Goal: Task Accomplishment & Management: Complete application form

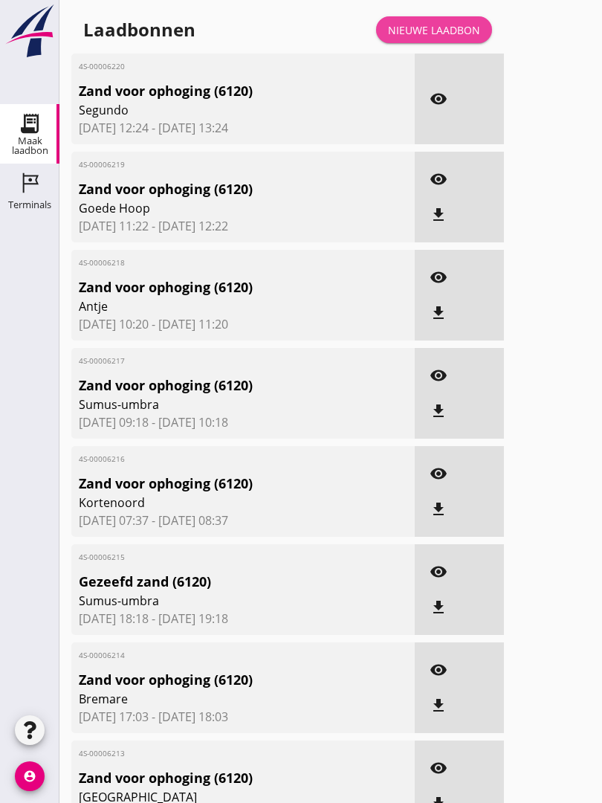
click at [439, 34] on link "Nieuwe laadbon" at bounding box center [434, 29] width 116 height 27
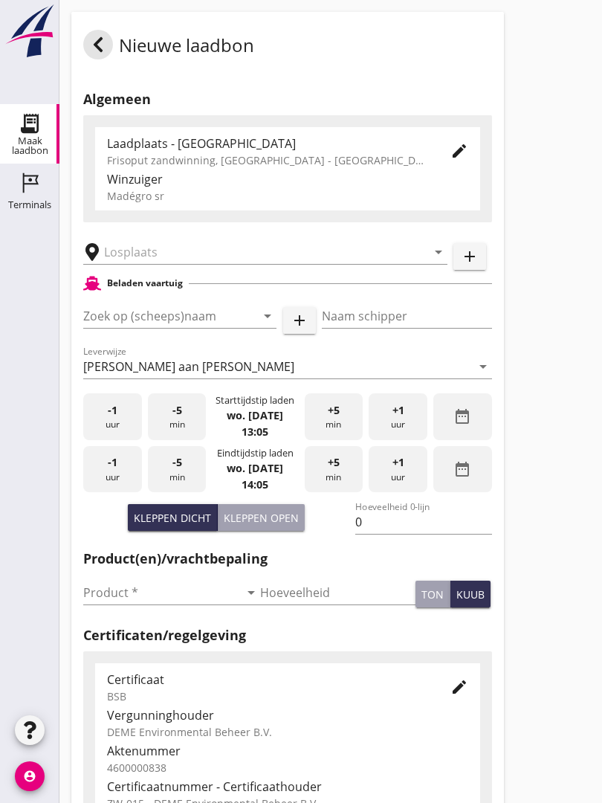
click at [151, 262] on input "text" at bounding box center [255, 252] width 302 height 24
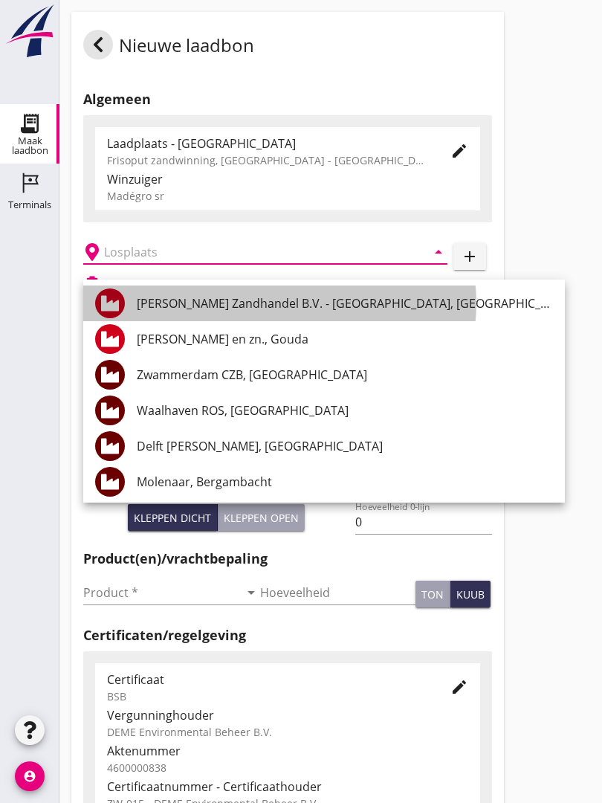
click at [273, 296] on div "[PERSON_NAME] Zandhandel B.V. - [GEOGRAPHIC_DATA], [GEOGRAPHIC_DATA]" at bounding box center [345, 303] width 416 height 18
type input "[PERSON_NAME] Zandhandel B.V. - [GEOGRAPHIC_DATA], [GEOGRAPHIC_DATA]"
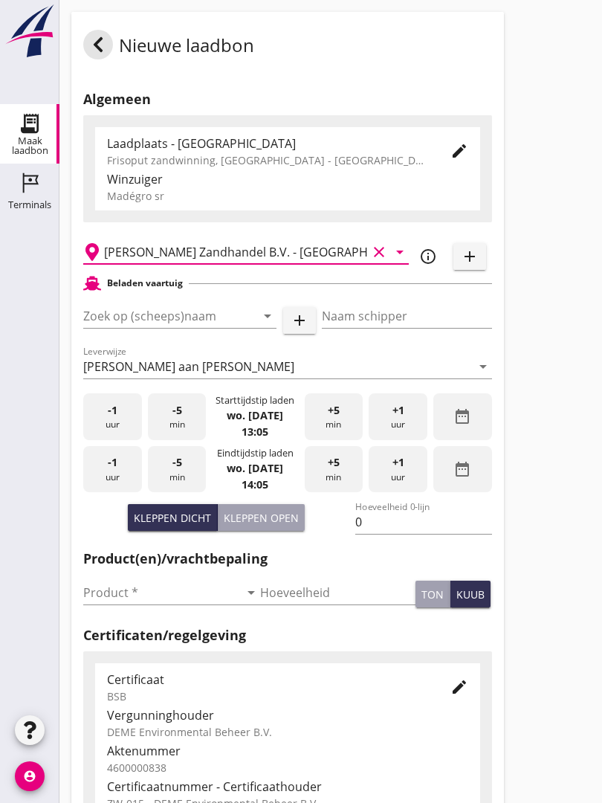
click at [199, 323] on input "Zoek op (scheeps)naam" at bounding box center [159, 316] width 152 height 24
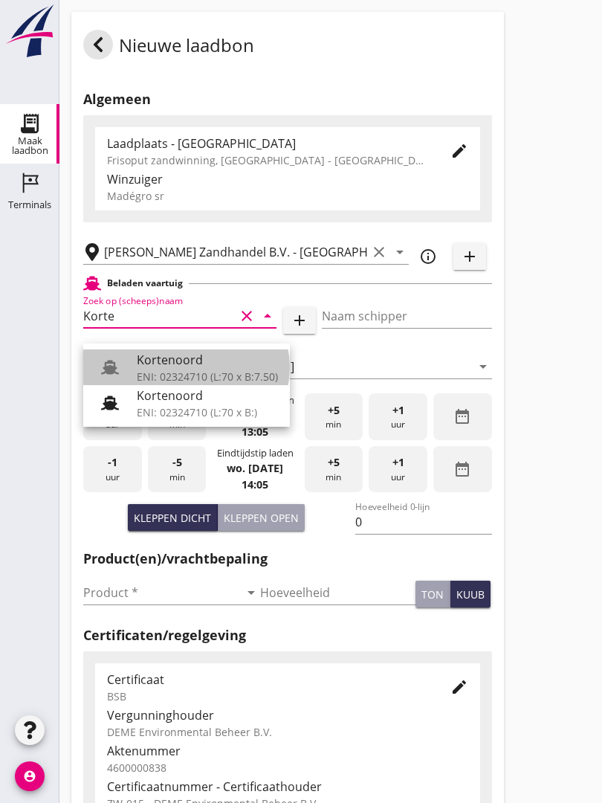
click at [184, 358] on div "Kortenoord" at bounding box center [207, 360] width 141 height 18
type input "Kortenoord"
type input "[PERSON_NAME]"
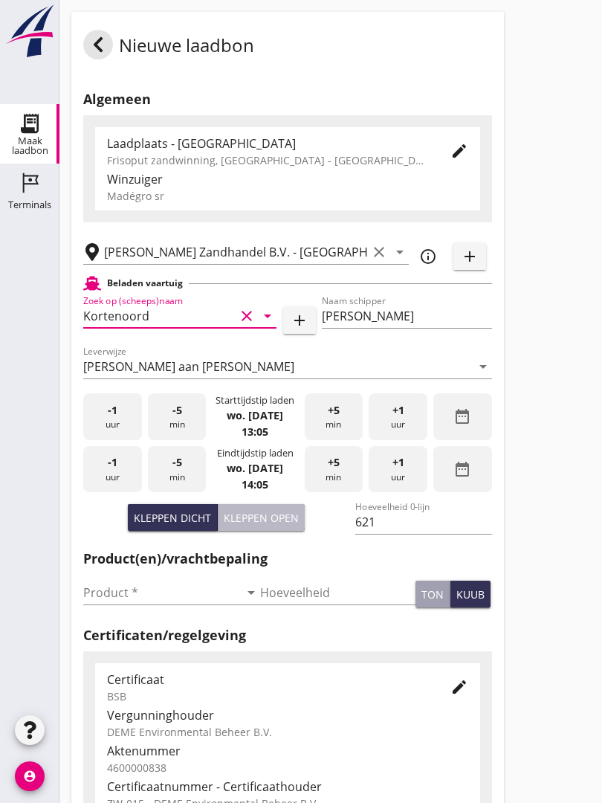
click at [263, 526] on div "Kleppen open" at bounding box center [261, 518] width 75 height 16
type input "518"
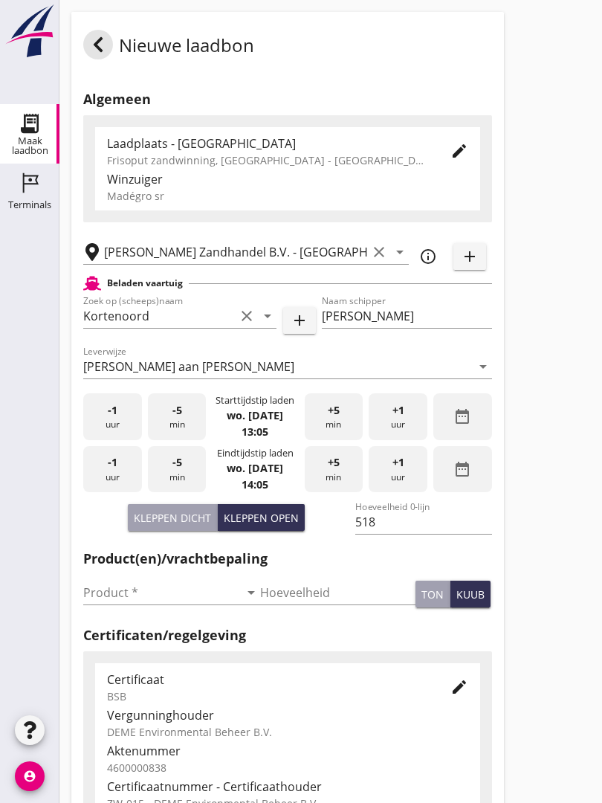
click at [111, 596] on input "Product *" at bounding box center [161, 593] width 156 height 24
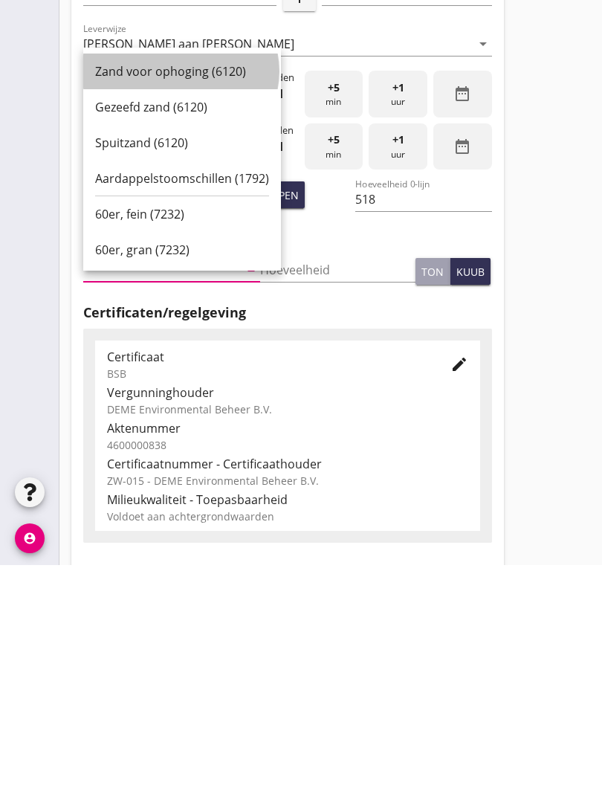
click at [169, 291] on div "Zand voor ophoging (6120)" at bounding box center [182, 309] width 174 height 36
type input "Zand voor ophoging (6120)"
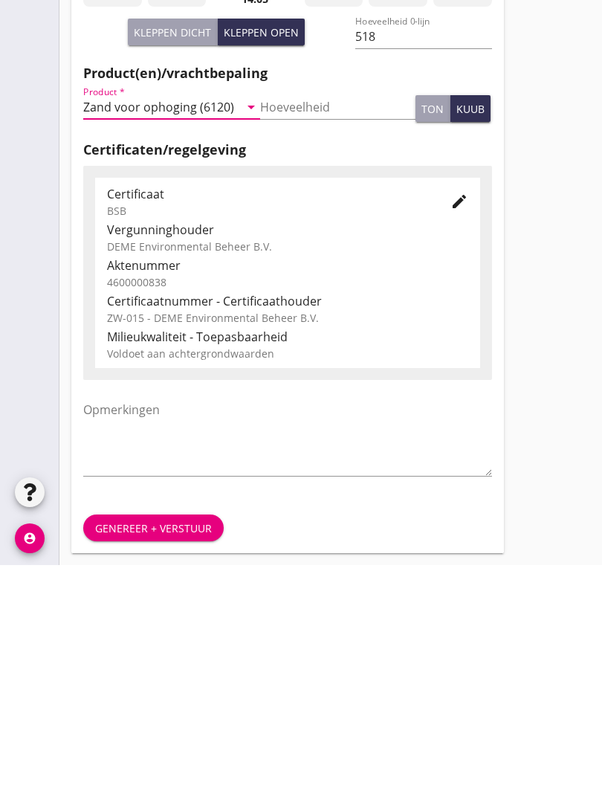
scroll to position [260, 0]
click at [166, 758] on div "Genereer + verstuur" at bounding box center [153, 766] width 117 height 16
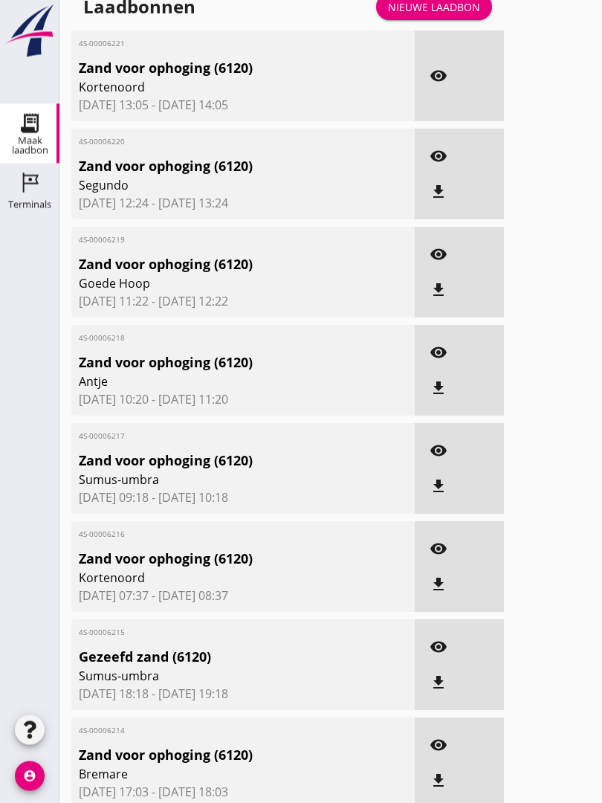
scroll to position [27, 0]
